Goal: Transaction & Acquisition: Purchase product/service

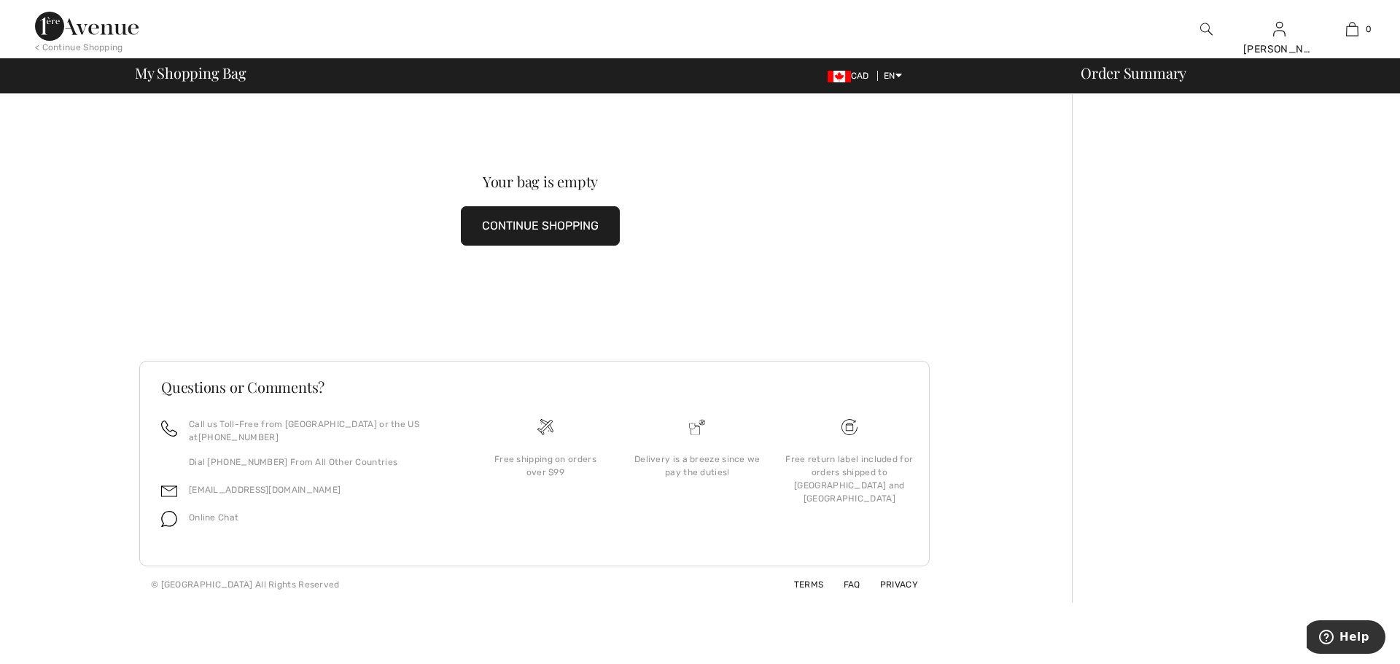
click at [98, 33] on img at bounding box center [87, 26] width 104 height 29
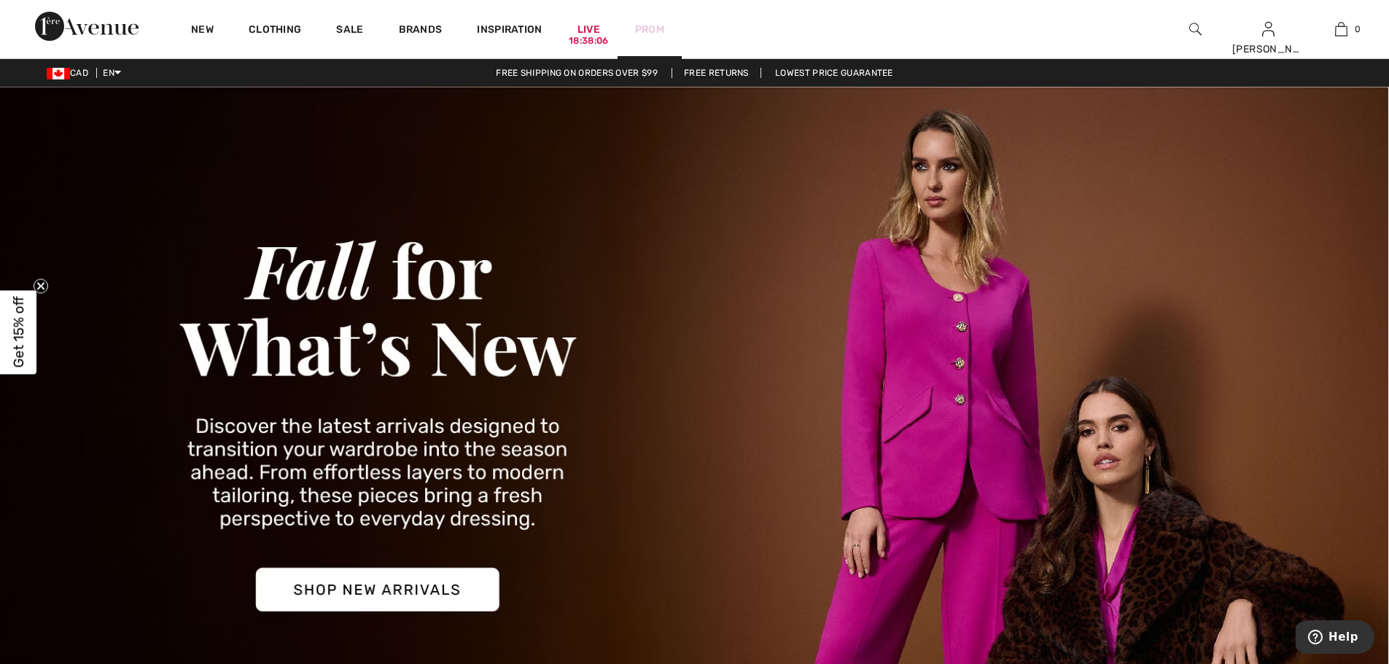
click at [650, 28] on link "Prom" at bounding box center [649, 29] width 29 height 15
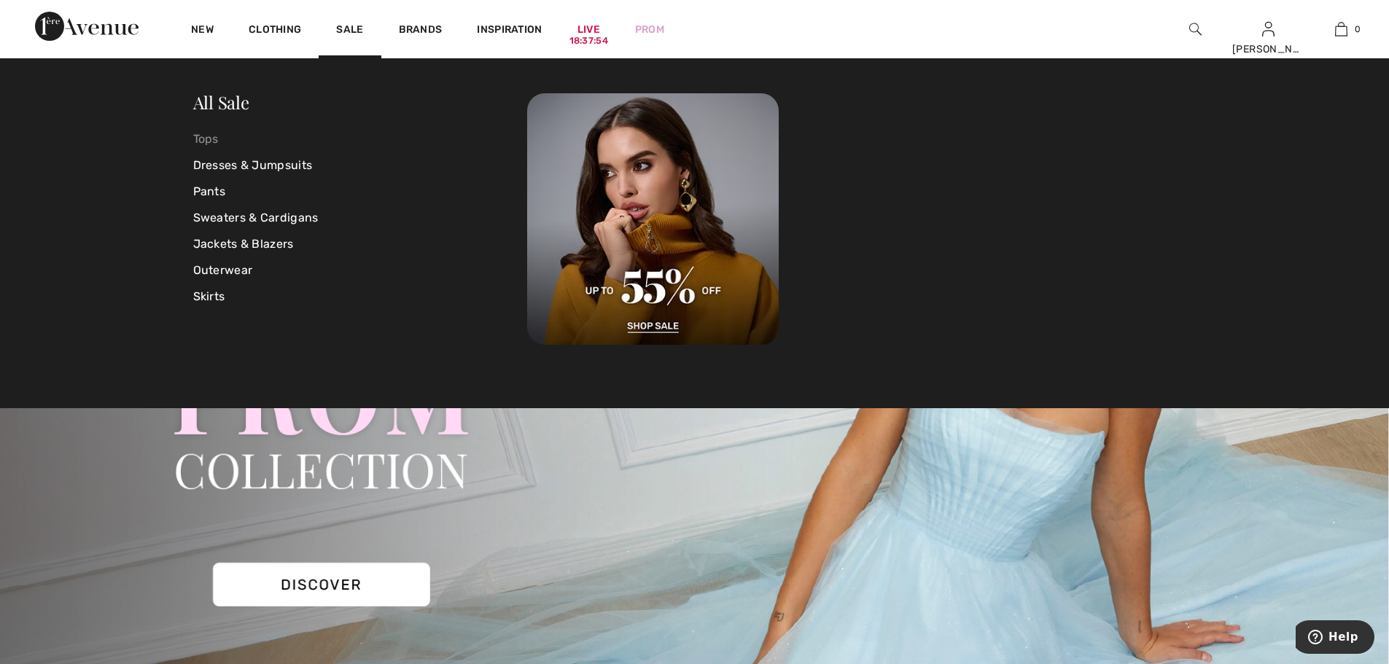
click at [213, 139] on link "Tops" at bounding box center [360, 139] width 335 height 26
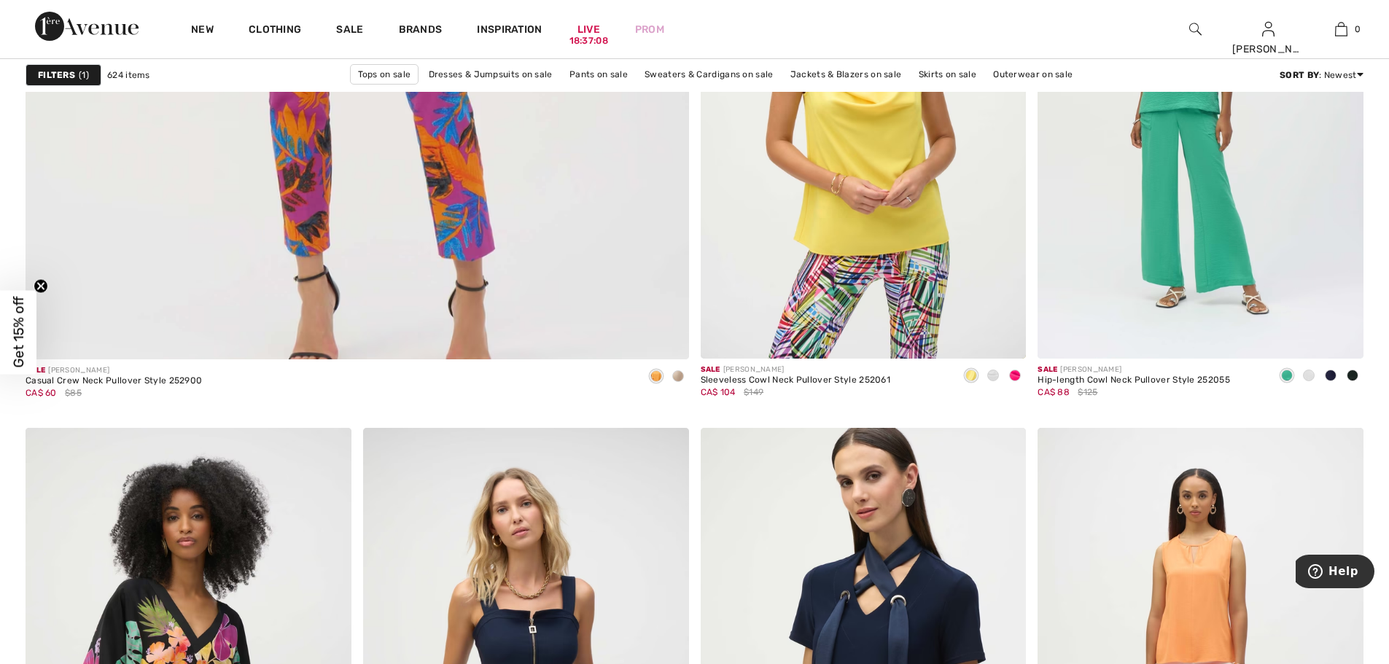
scroll to position [5324, 0]
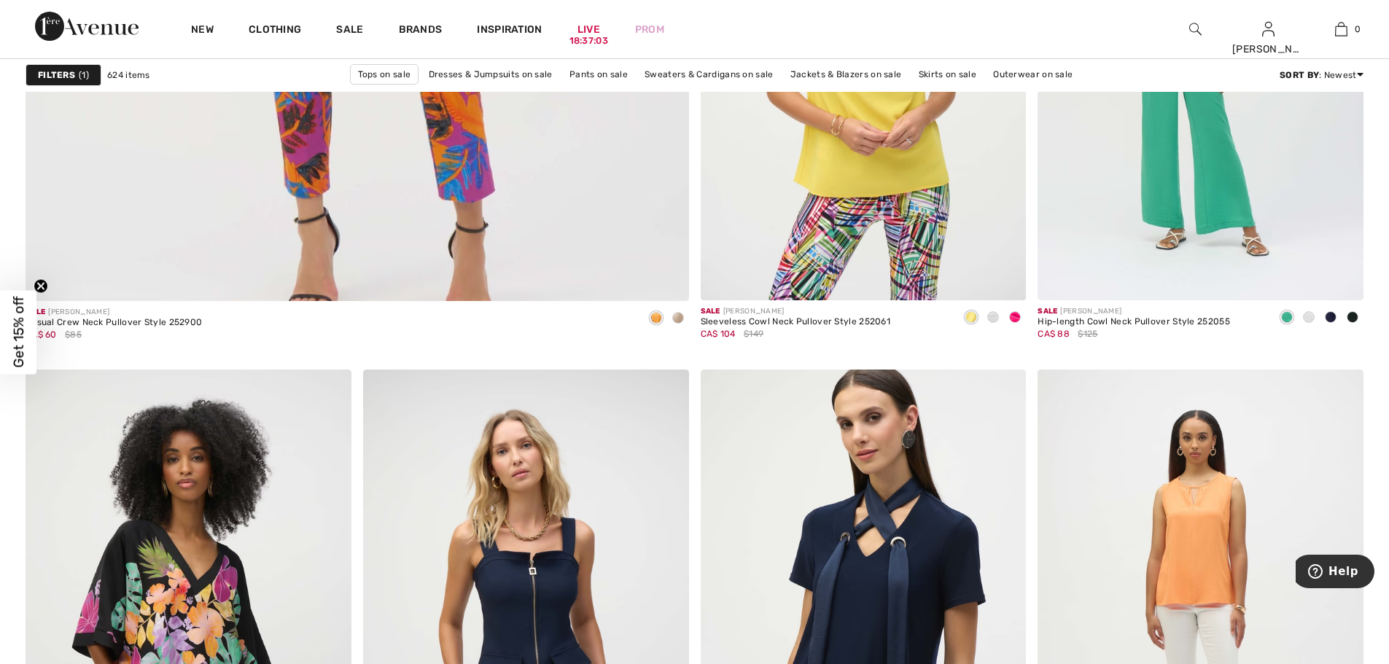
click at [1069, 34] on div "New Clothing Sale Brands Inspiration Live 18:37:03 Prom Emma Hi, Emma! 400 Rewa…" at bounding box center [694, 29] width 1389 height 58
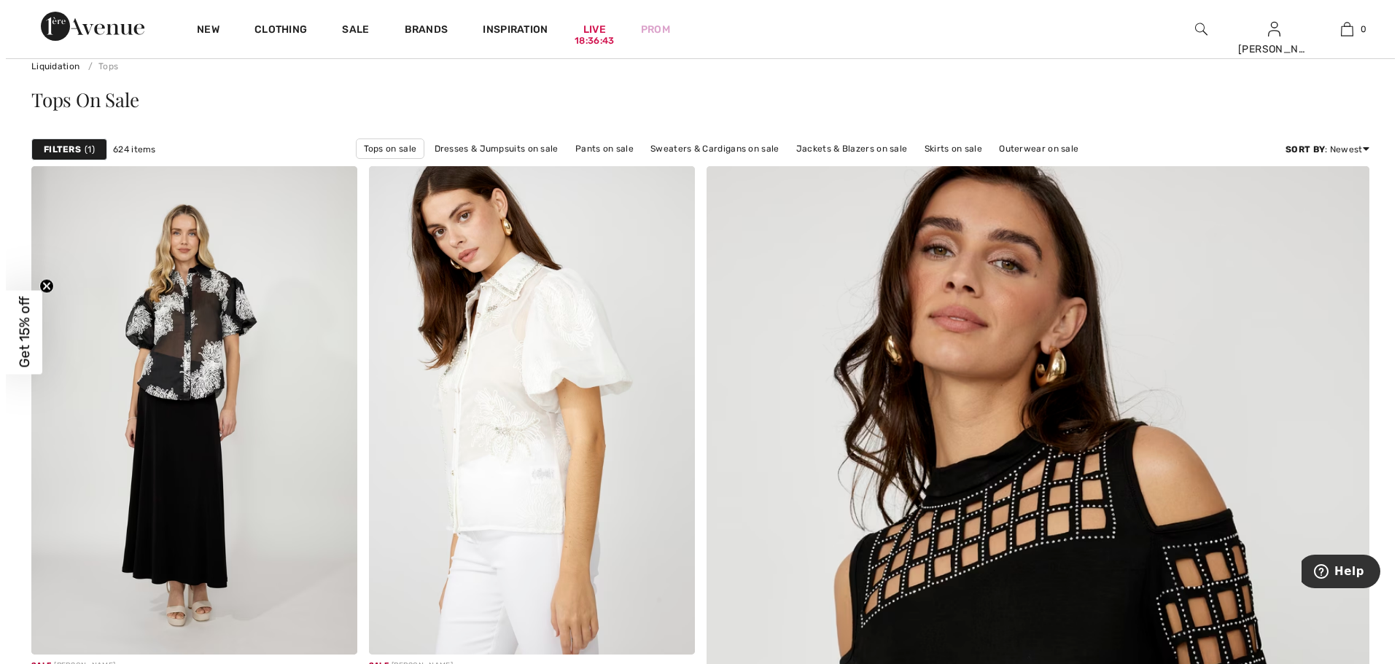
scroll to position [0, 0]
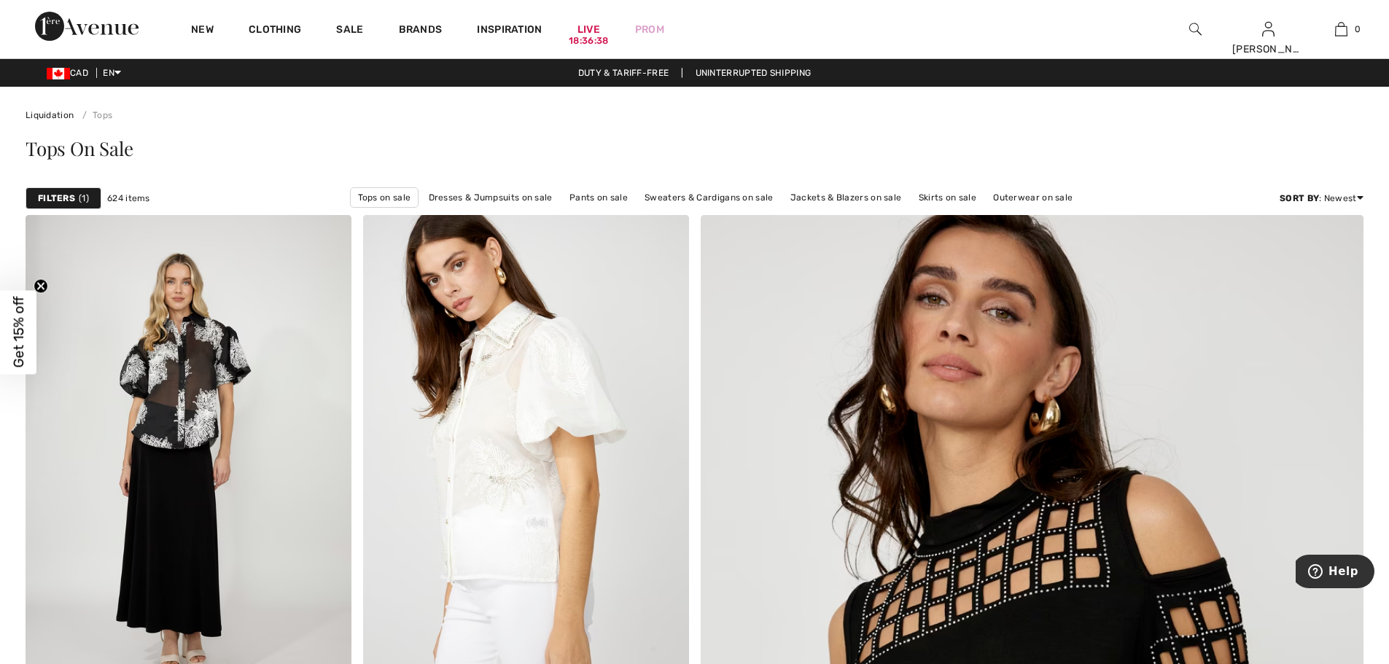
click at [1196, 29] on img at bounding box center [1195, 28] width 12 height 17
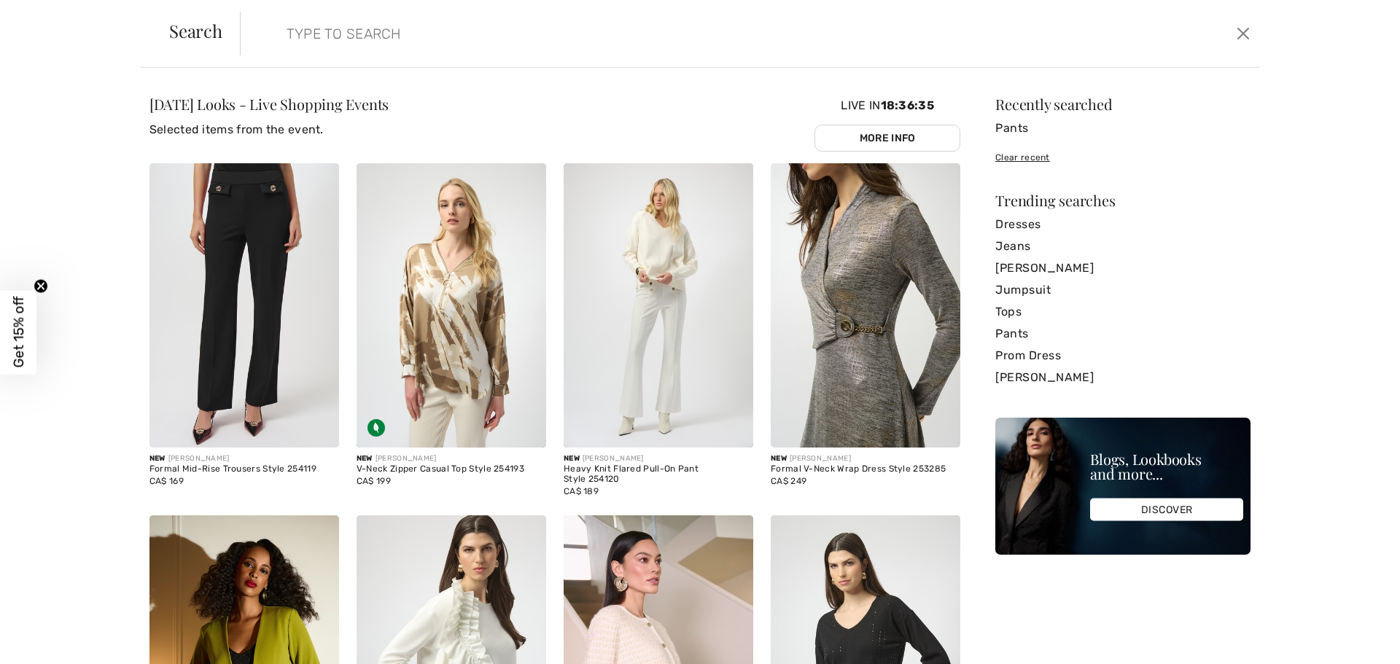
click at [775, 205] on img at bounding box center [866, 305] width 190 height 284
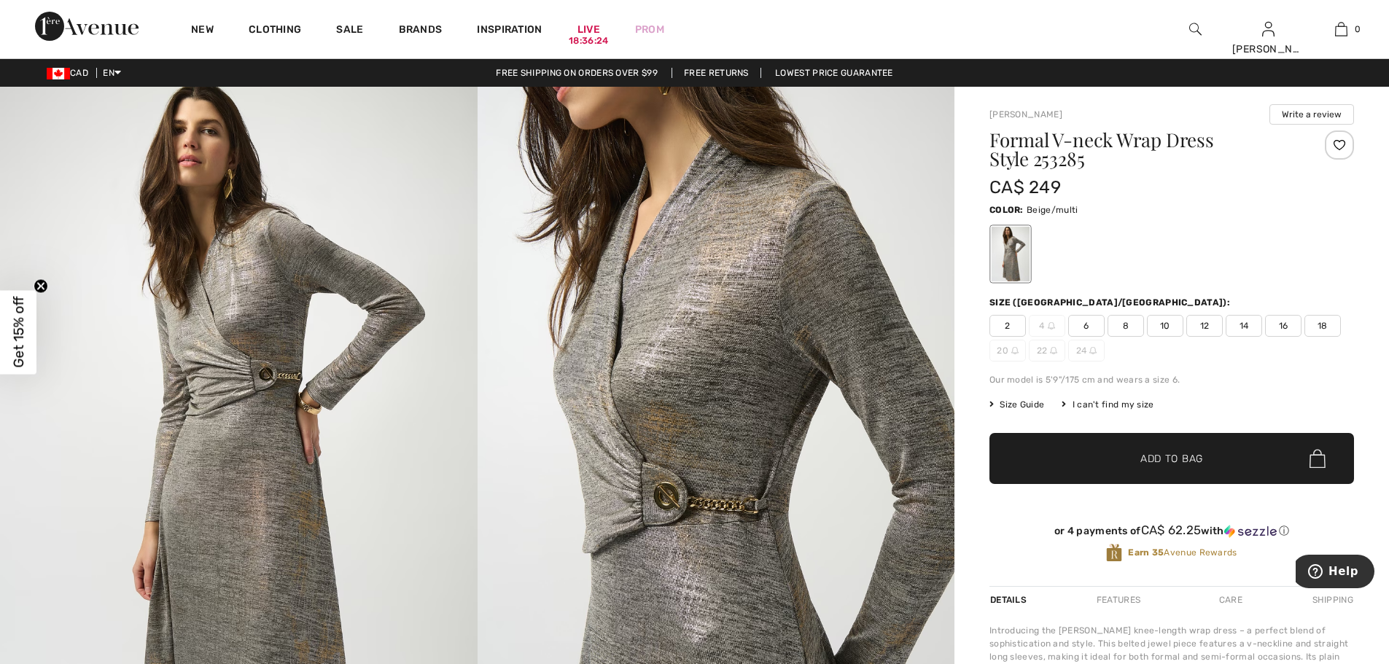
click at [1195, 30] on img at bounding box center [1195, 28] width 12 height 17
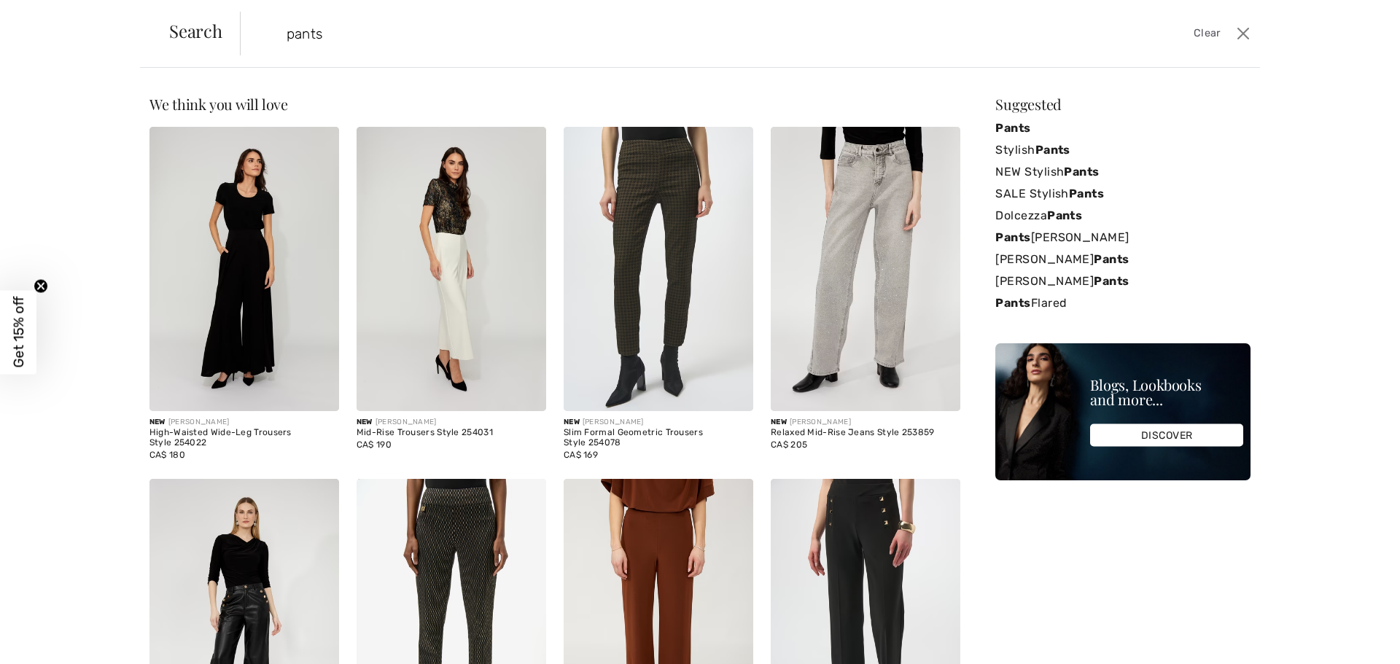
type input "pants"
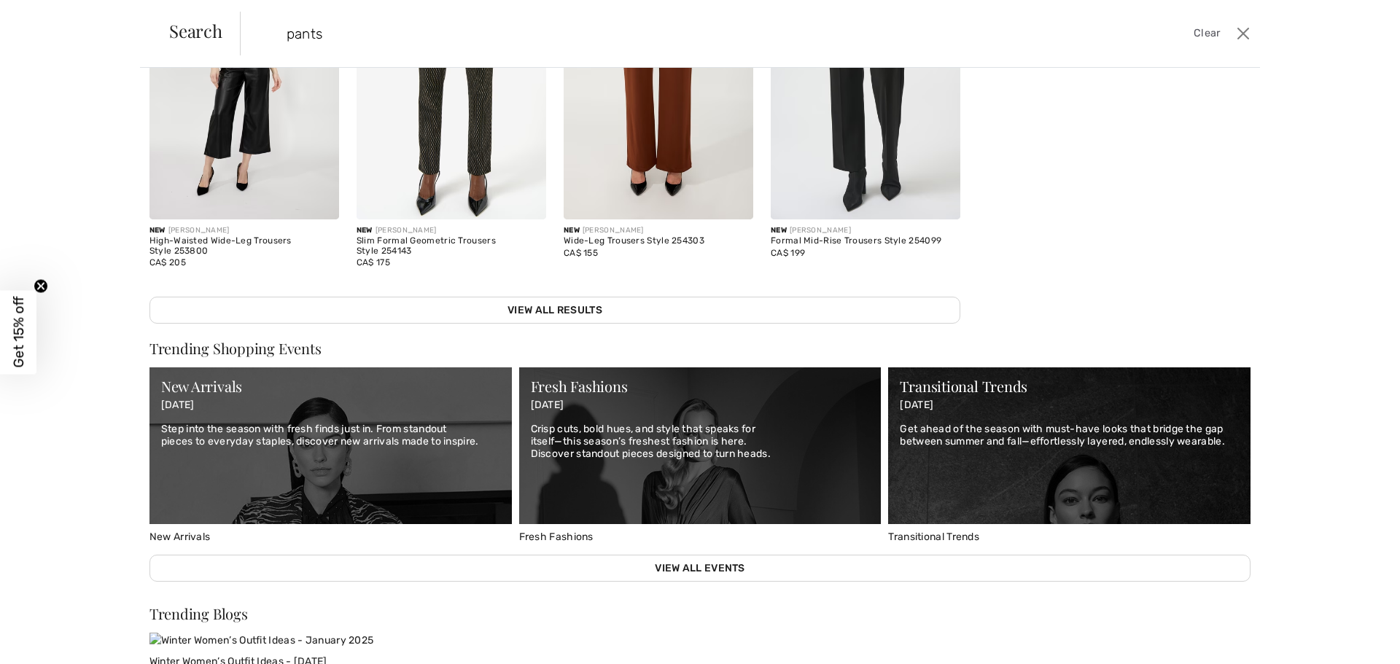
scroll to position [609, 0]
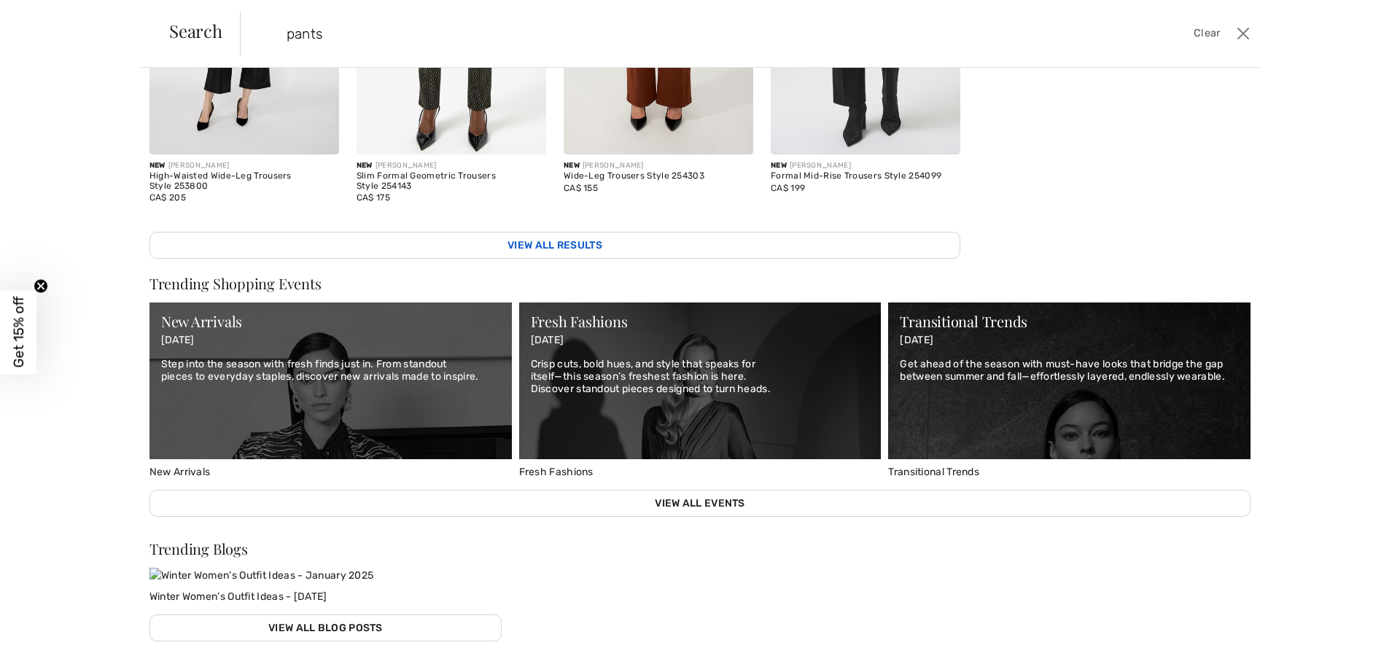
click at [567, 238] on link "View All Results" at bounding box center [554, 245] width 811 height 27
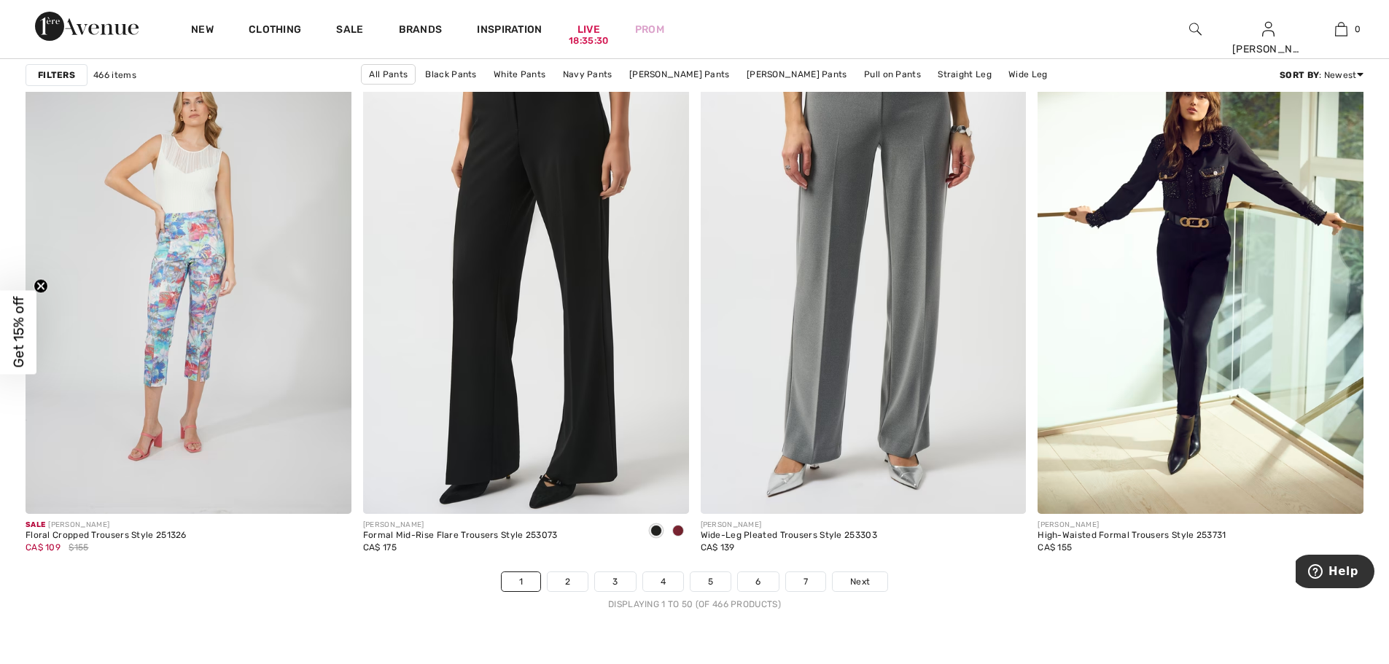
scroll to position [8122, 0]
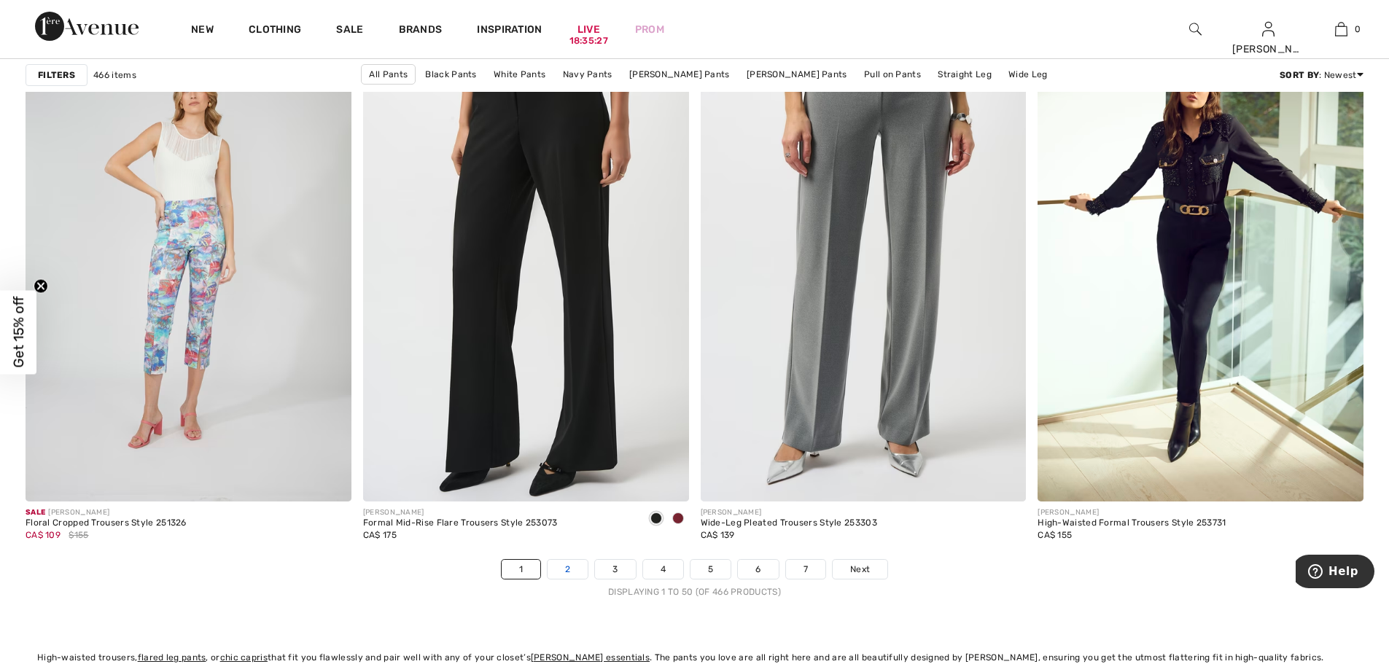
click at [564, 579] on link "2" at bounding box center [567, 569] width 40 height 19
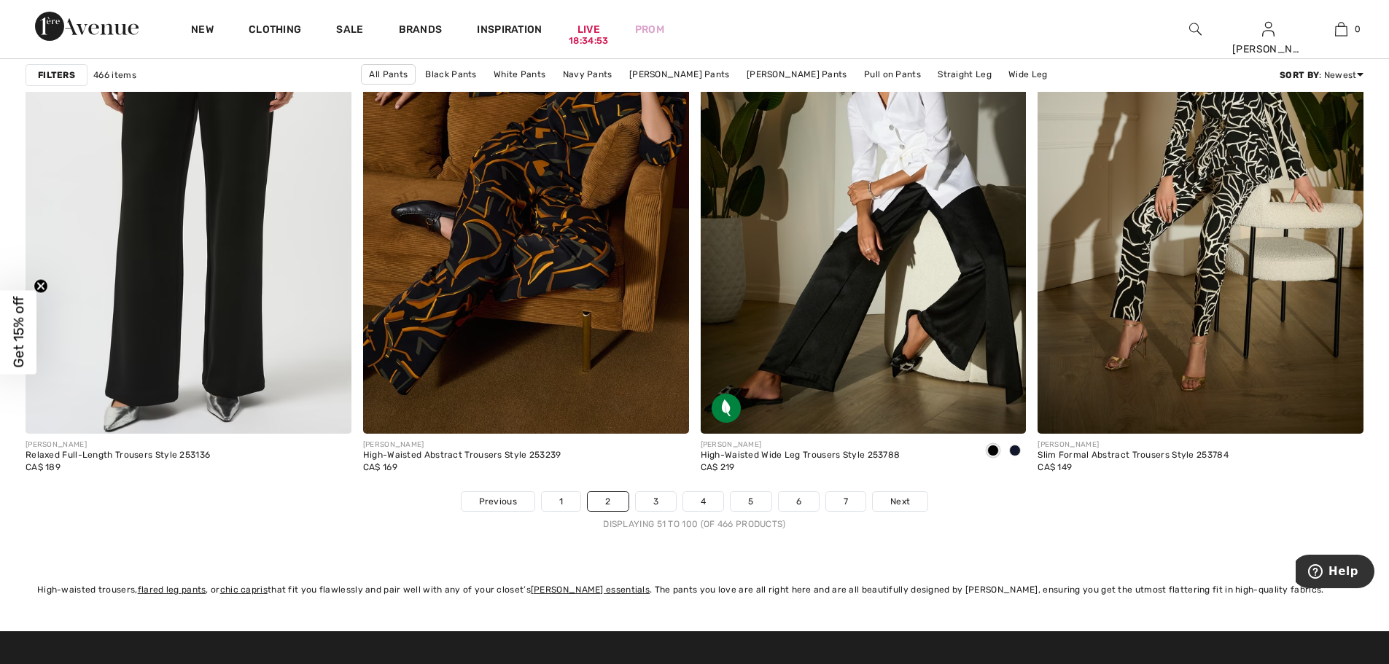
scroll to position [8199, 0]
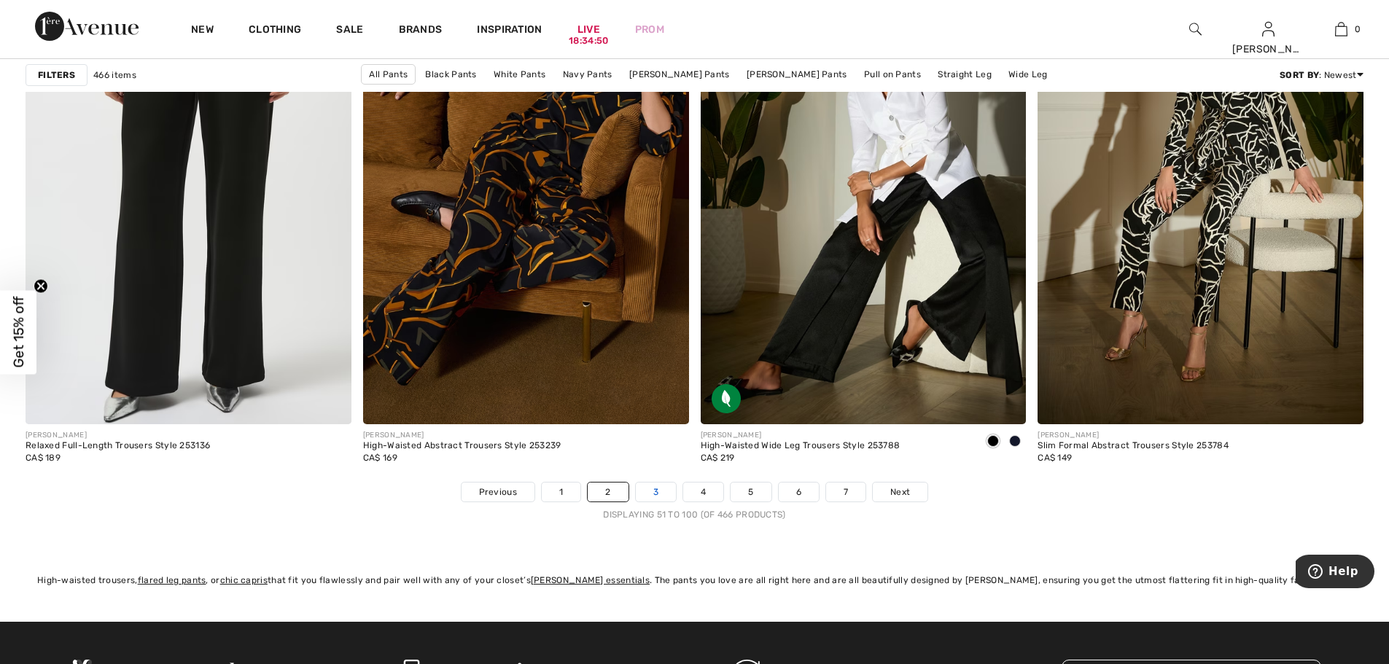
click at [659, 490] on link "3" at bounding box center [656, 492] width 40 height 19
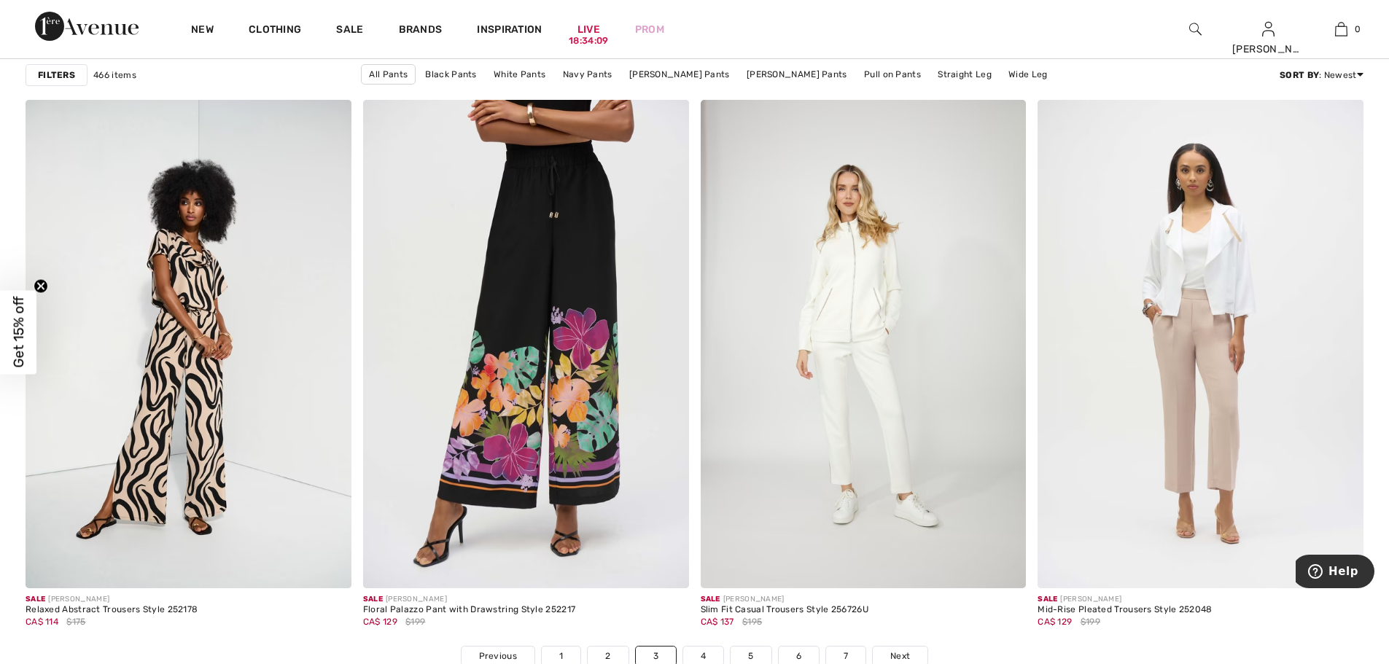
scroll to position [8104, 0]
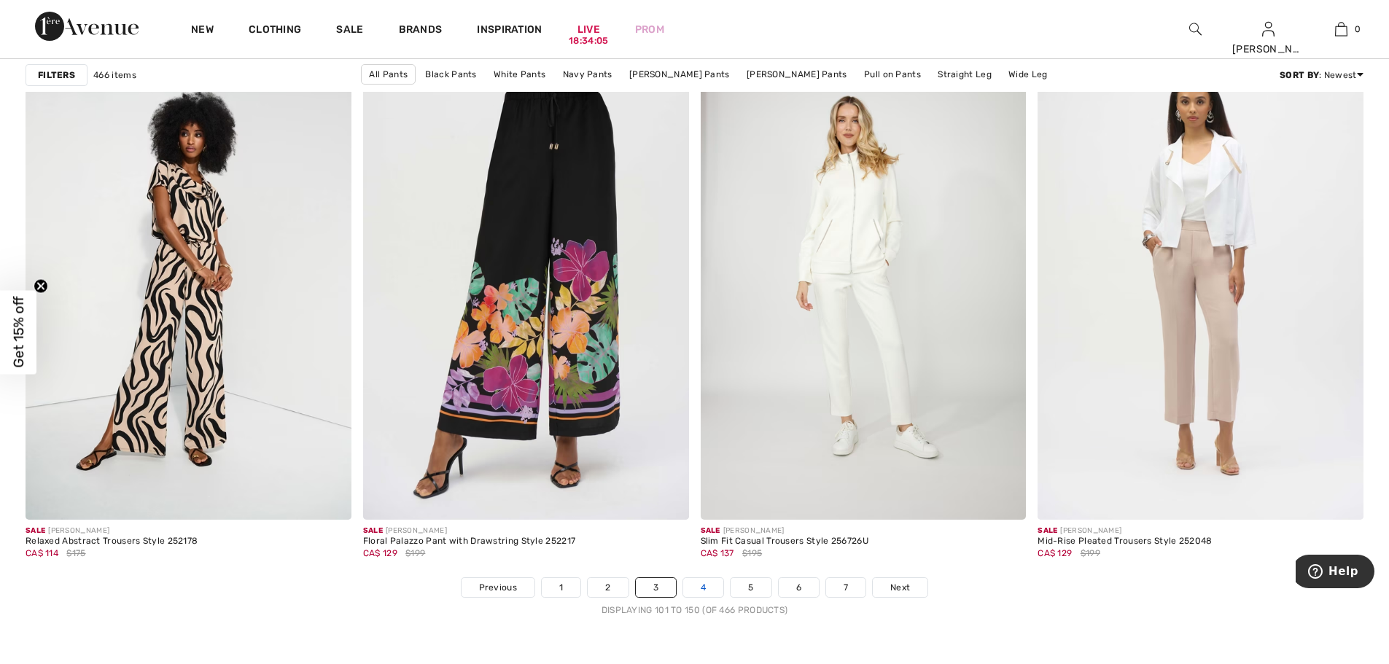
click at [703, 590] on link "4" at bounding box center [703, 587] width 40 height 19
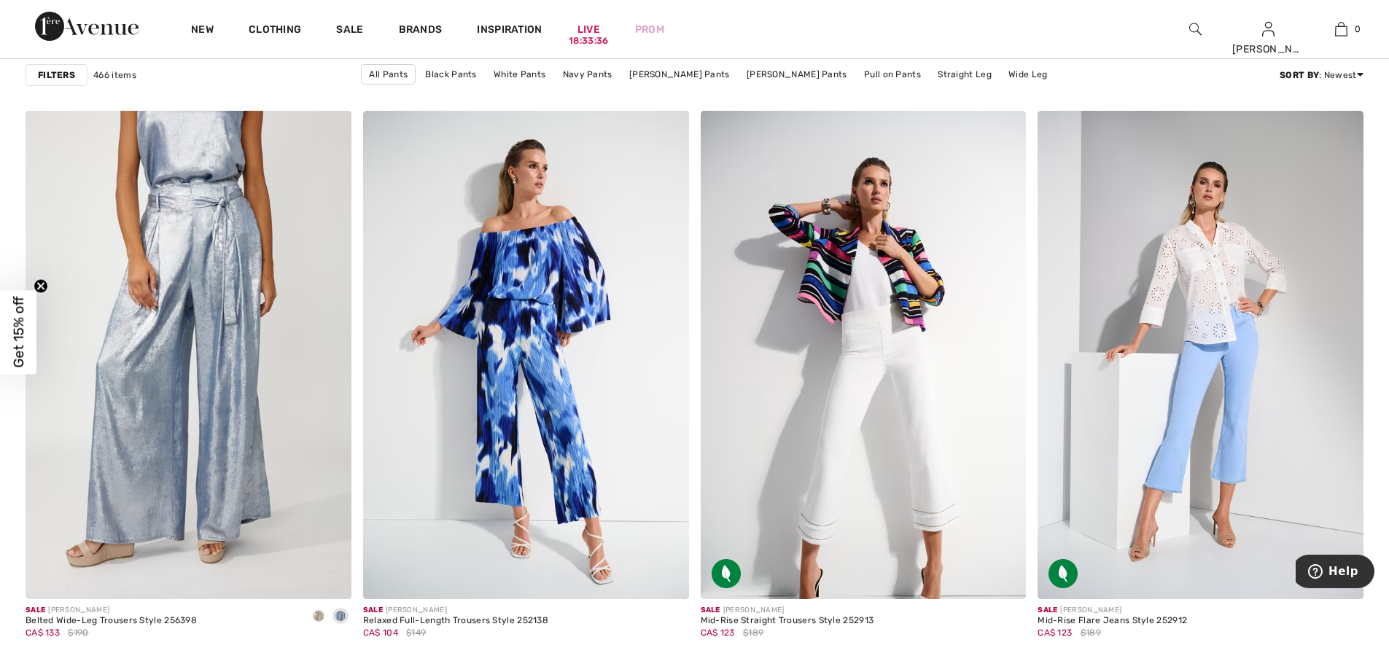
scroll to position [2565, 0]
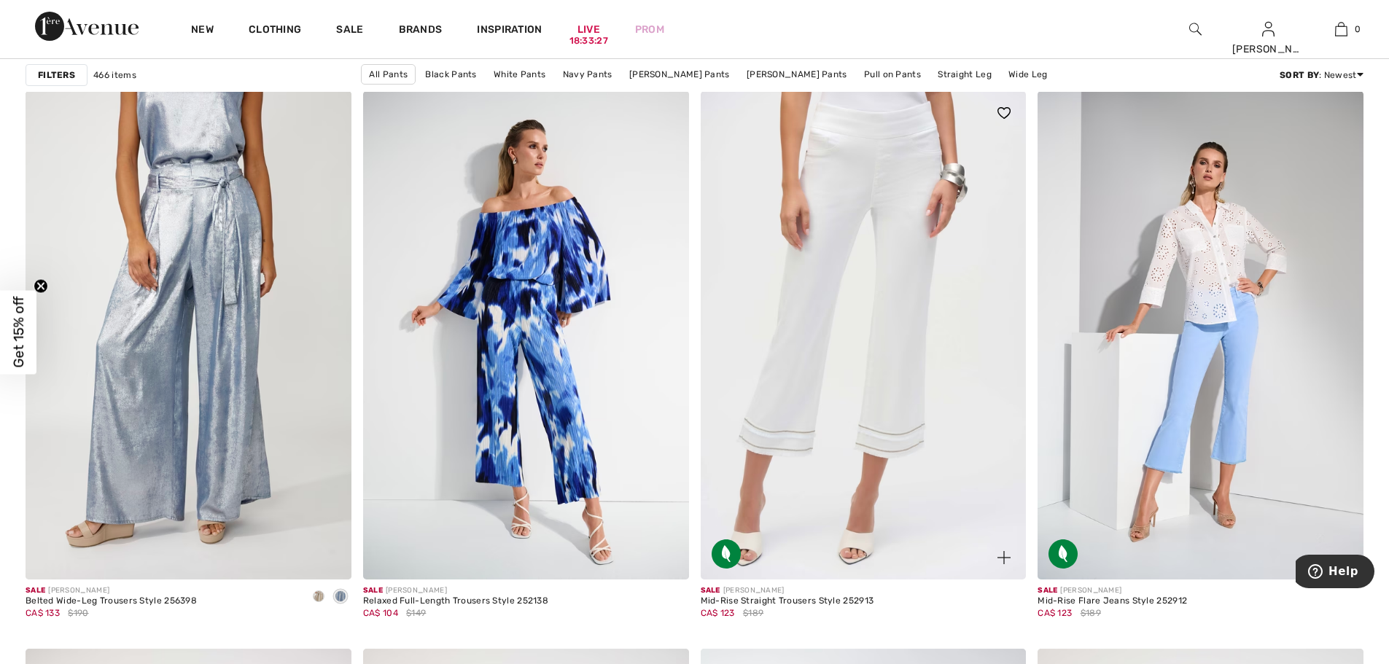
click at [902, 248] on img at bounding box center [864, 335] width 326 height 488
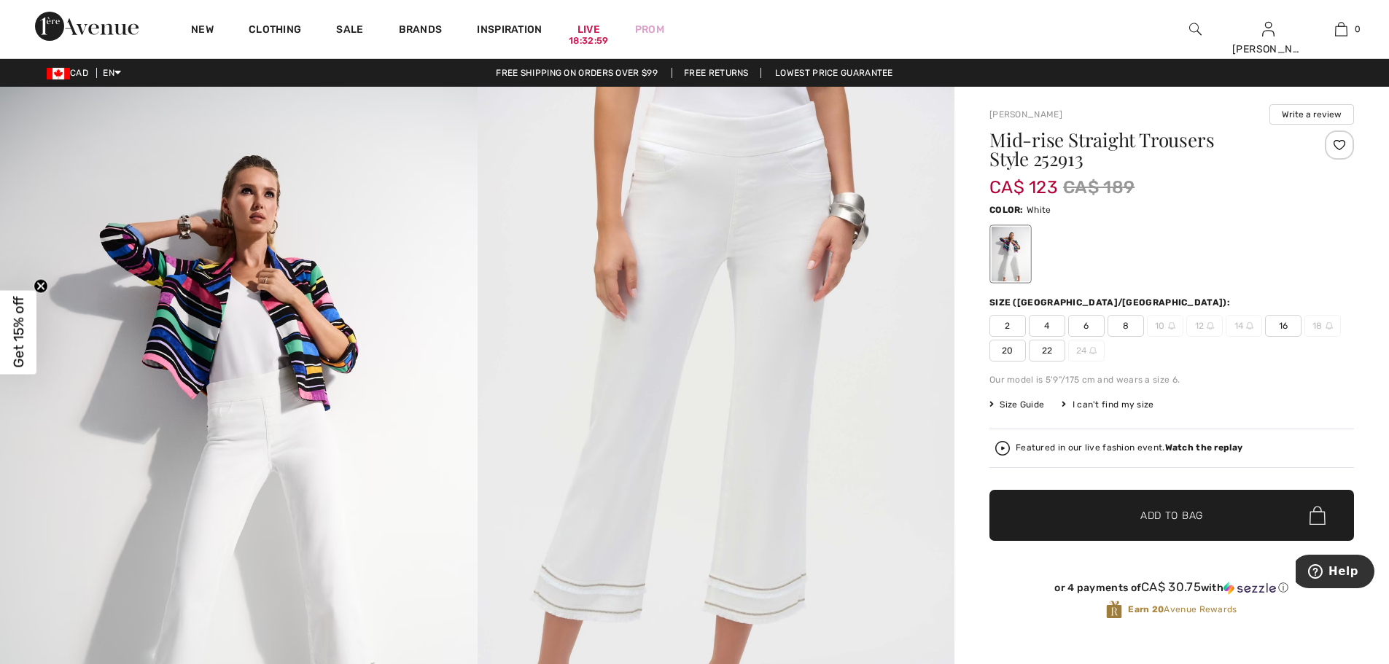
click at [278, 293] on img at bounding box center [238, 445] width 477 height 716
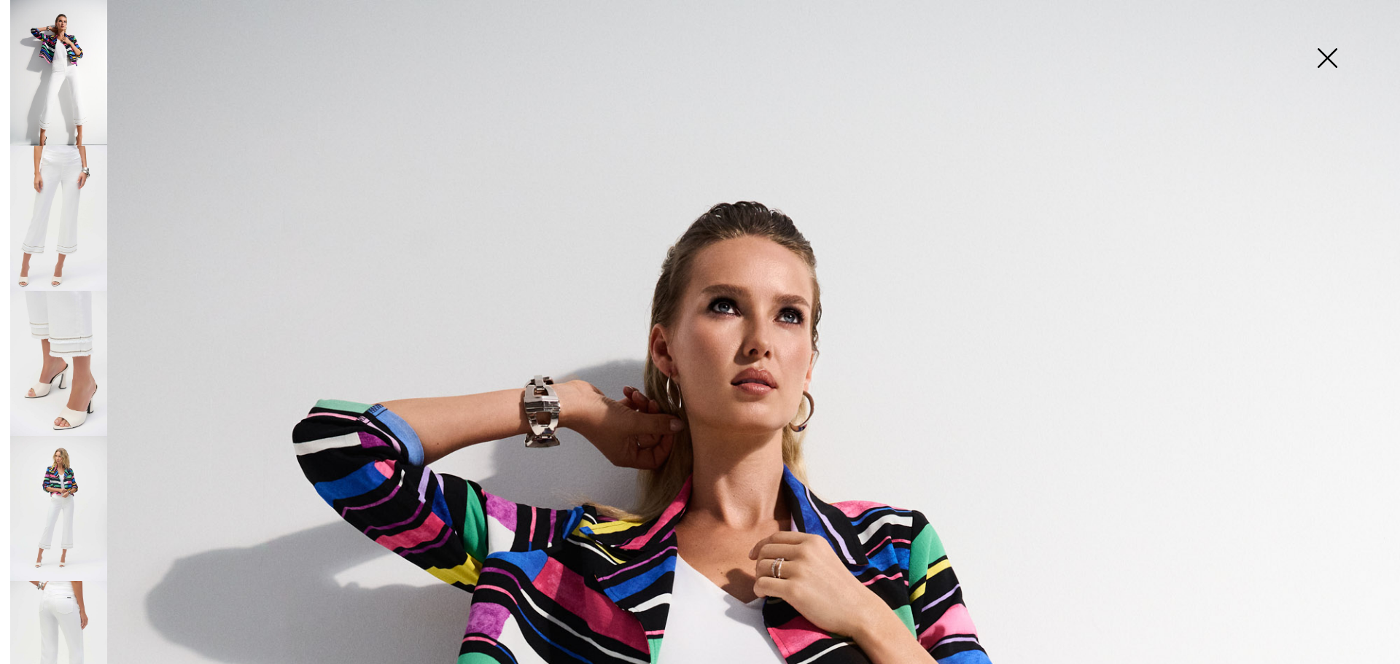
click at [1329, 57] on img at bounding box center [1326, 59] width 73 height 75
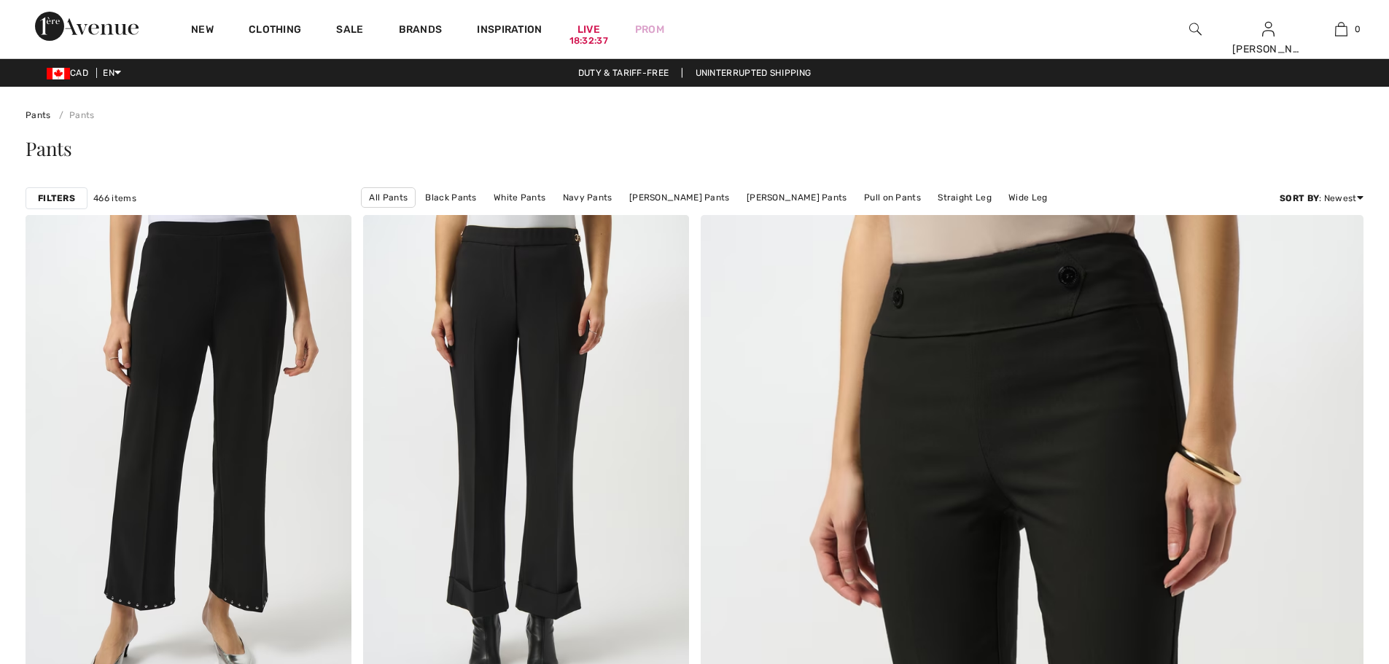
checkbox input "true"
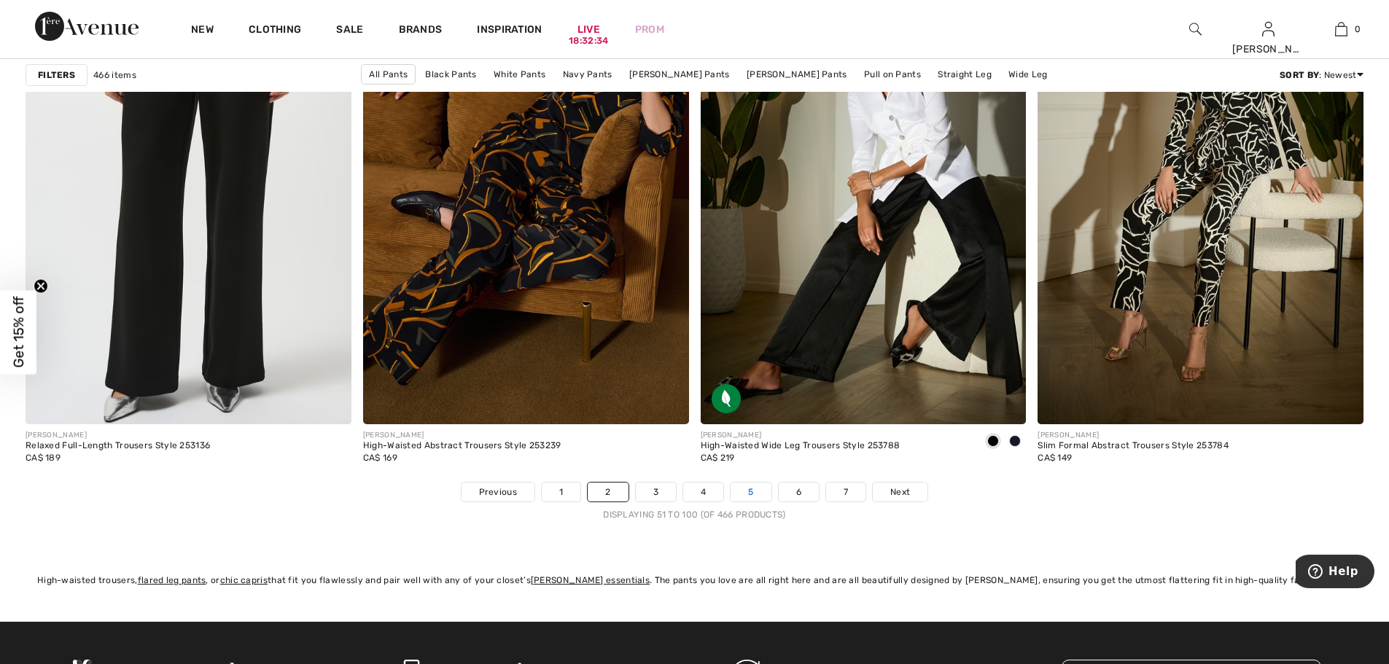
click at [754, 491] on link "5" at bounding box center [750, 492] width 40 height 19
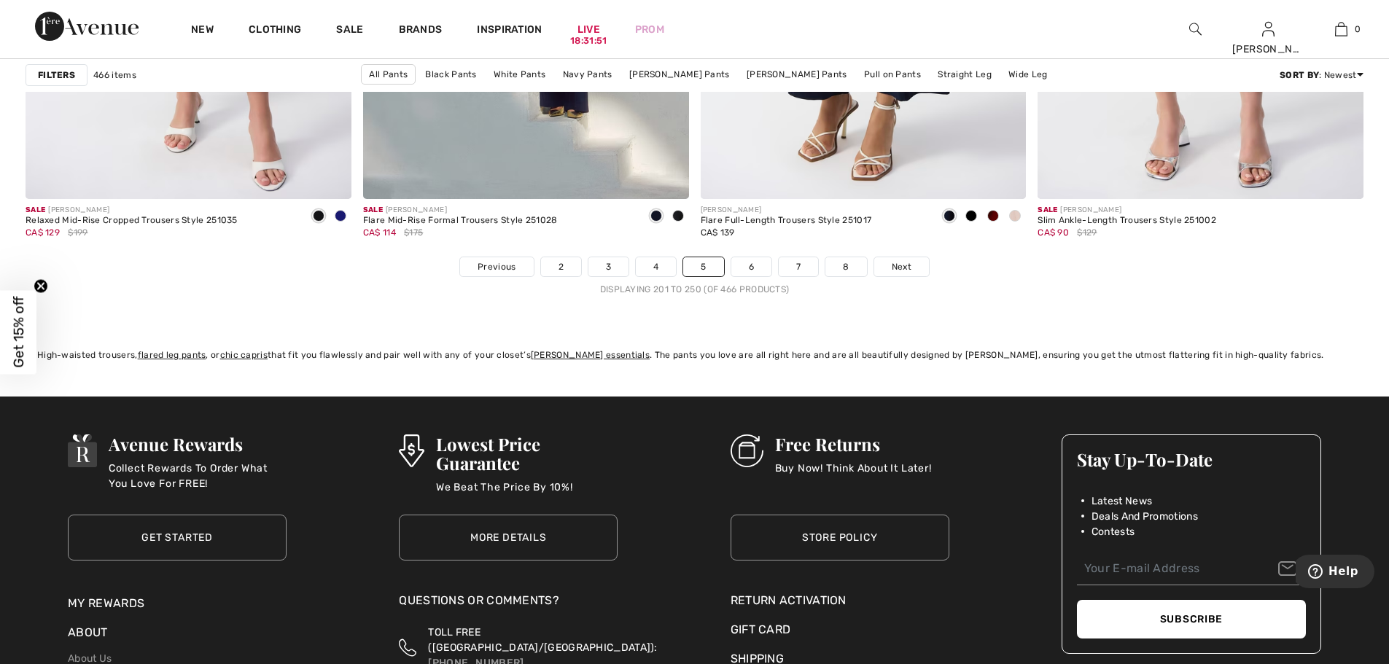
scroll to position [8444, 0]
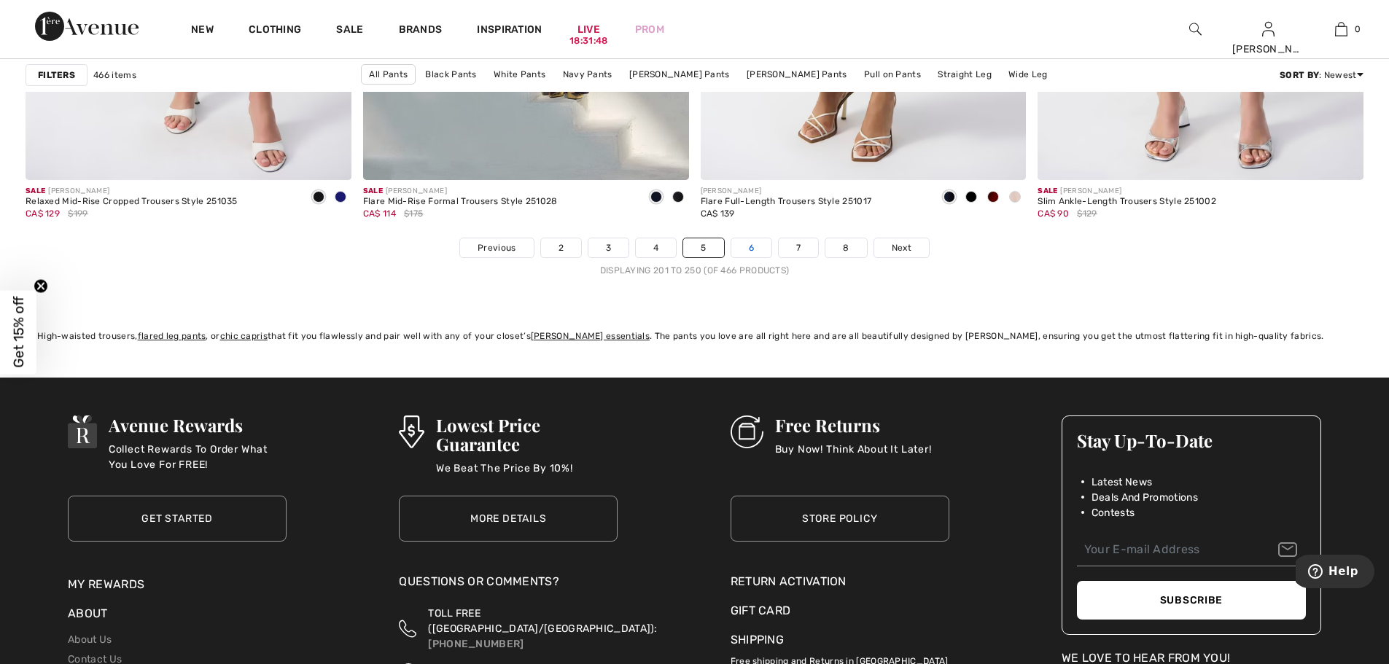
click at [757, 251] on link "6" at bounding box center [751, 247] width 40 height 19
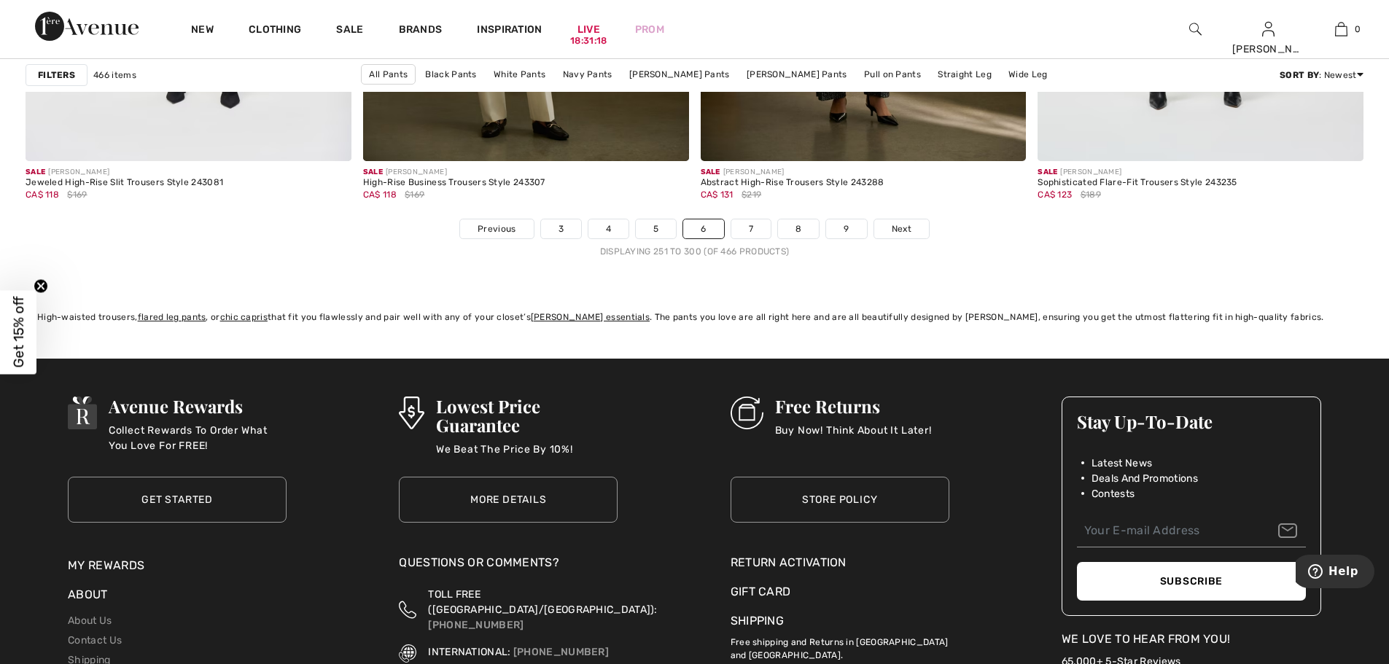
scroll to position [8501, 0]
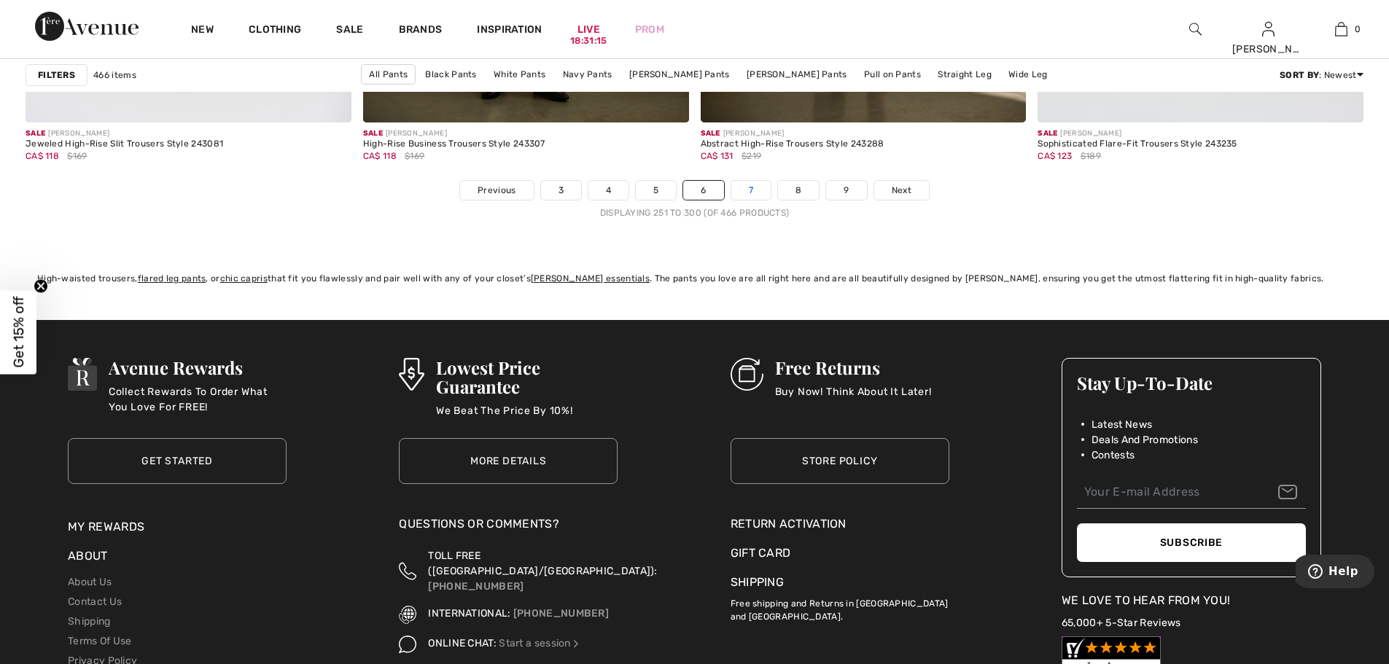
click at [756, 188] on link "7" at bounding box center [750, 190] width 39 height 19
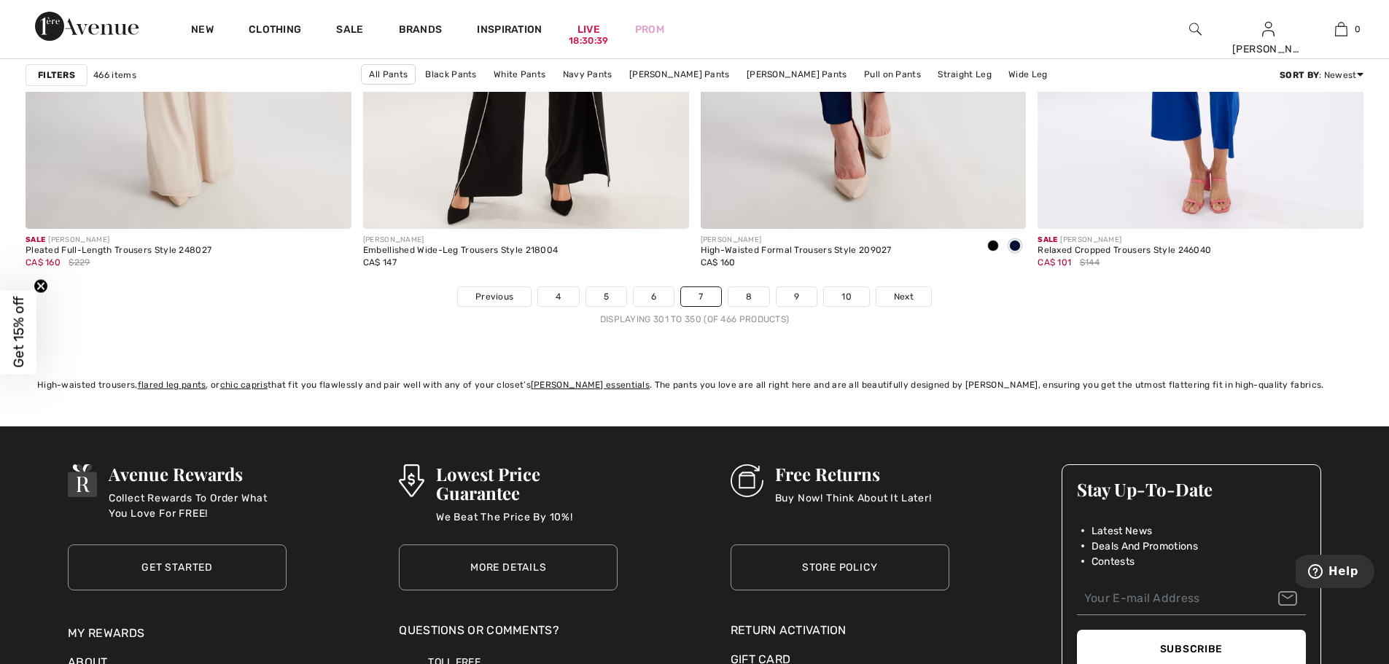
scroll to position [8444, 0]
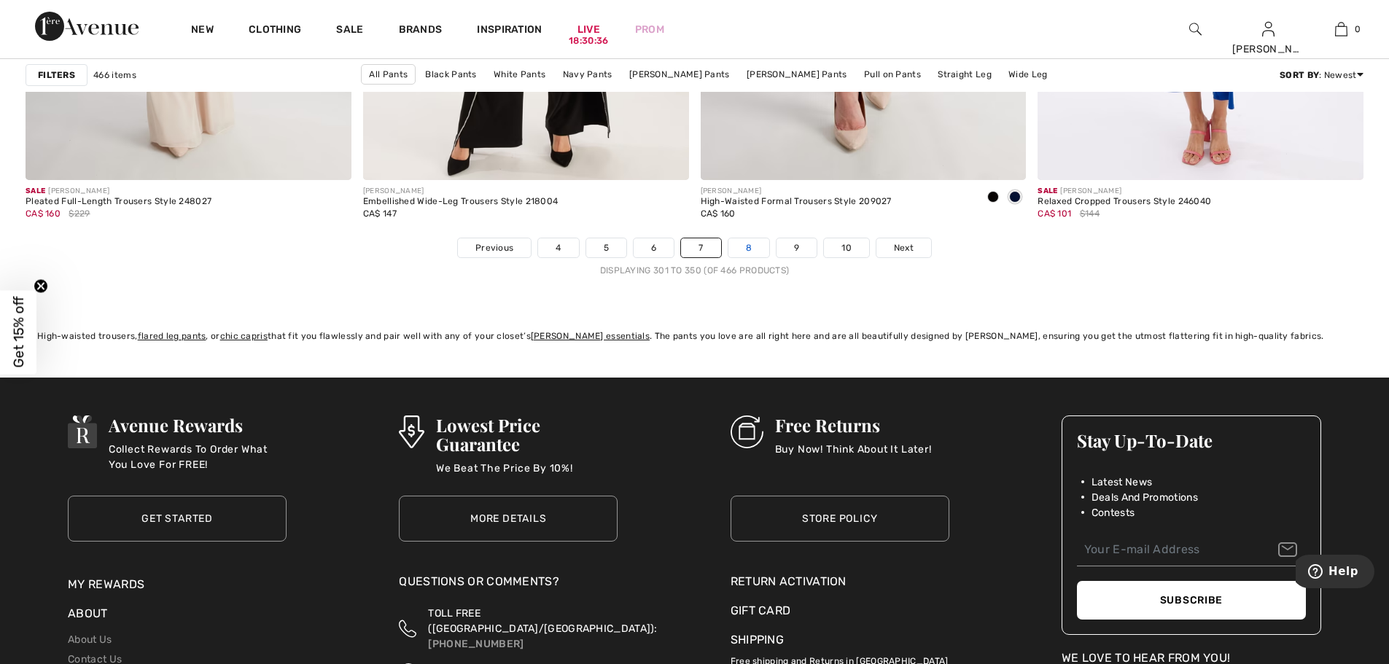
click at [749, 251] on link "8" at bounding box center [748, 247] width 41 height 19
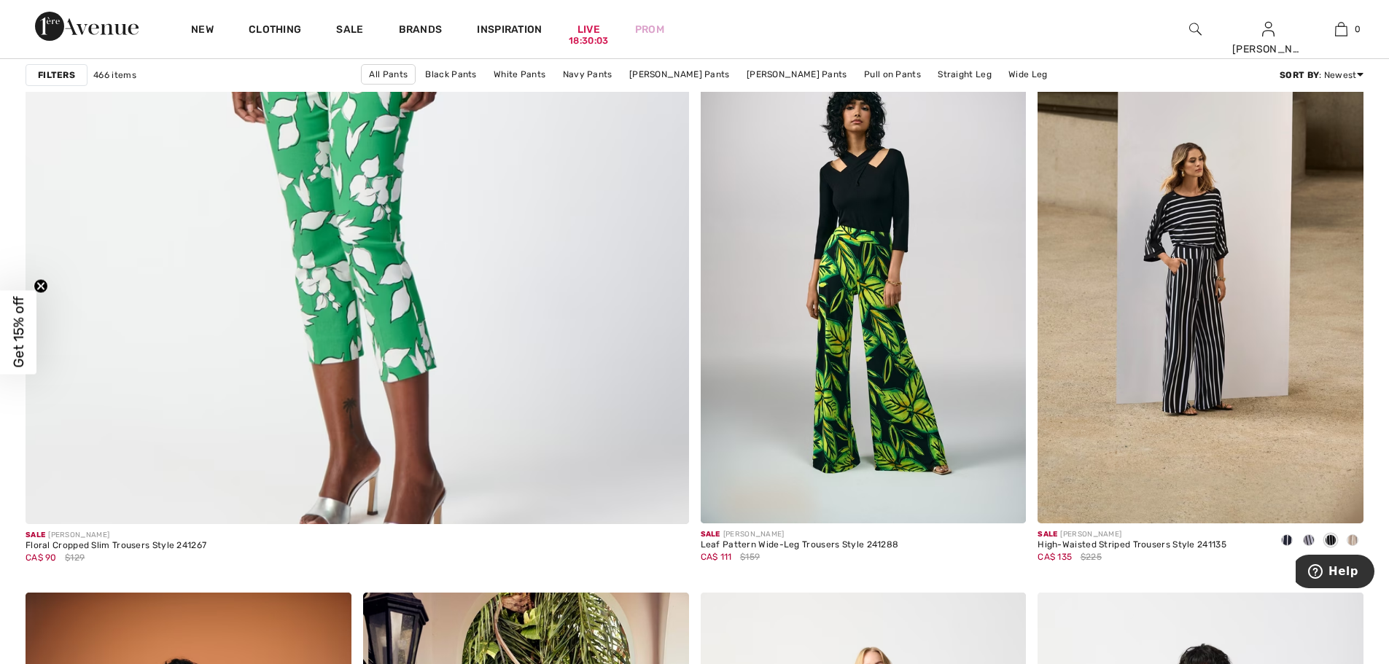
scroll to position [5149, 0]
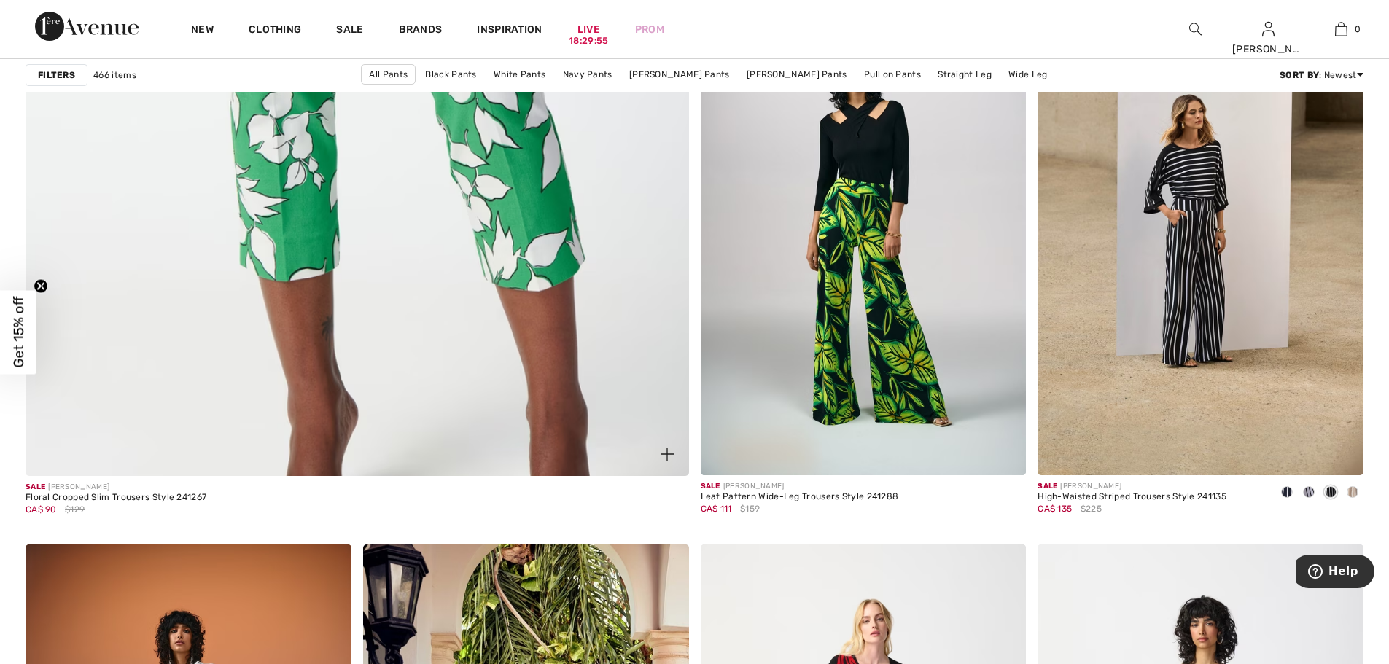
click at [490, 236] on img at bounding box center [356, 25] width 795 height 1193
